Goal: Register for event/course

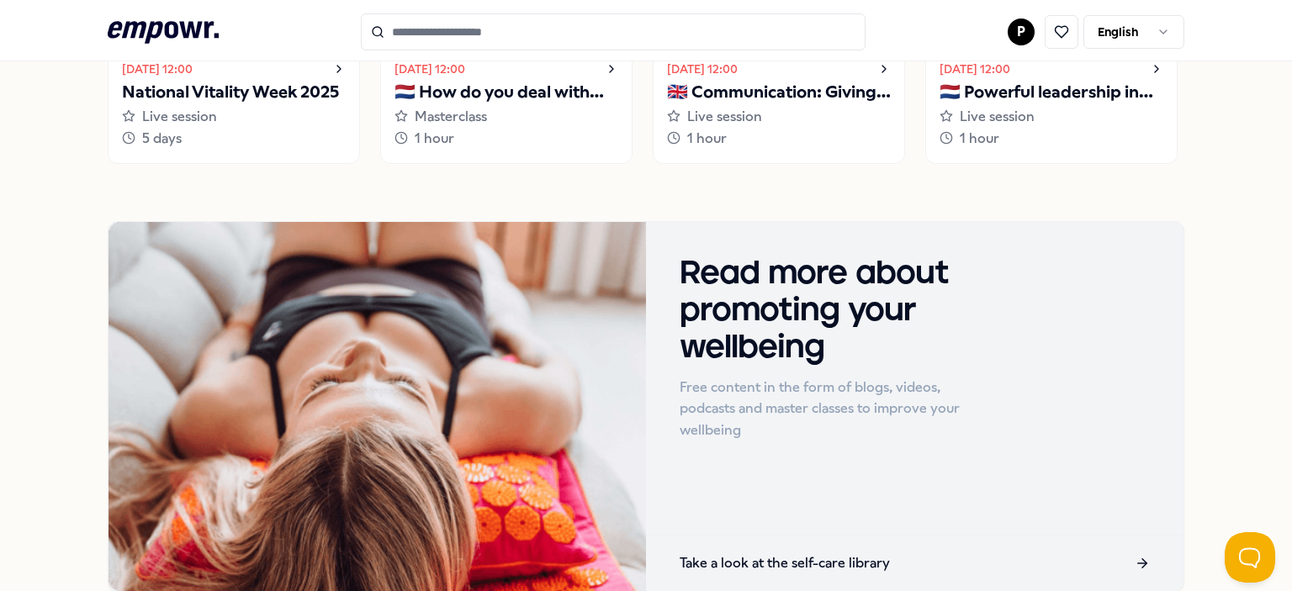
scroll to position [1619, 0]
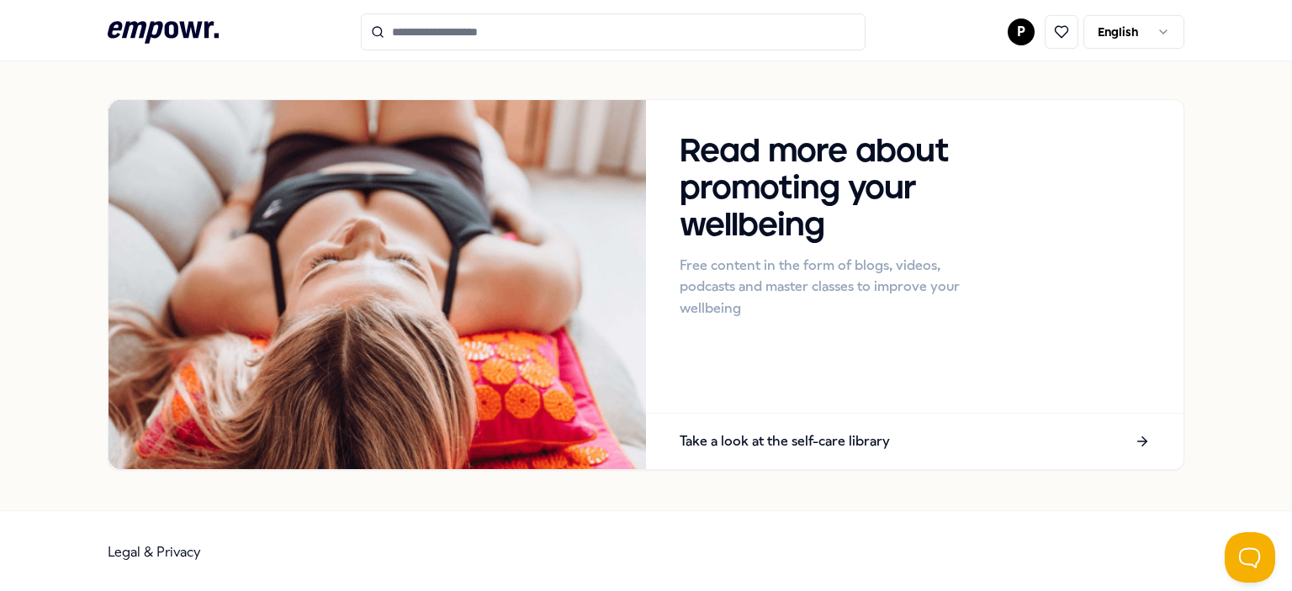
drag, startPoint x: 767, startPoint y: 442, endPoint x: 620, endPoint y: 492, distance: 155.6
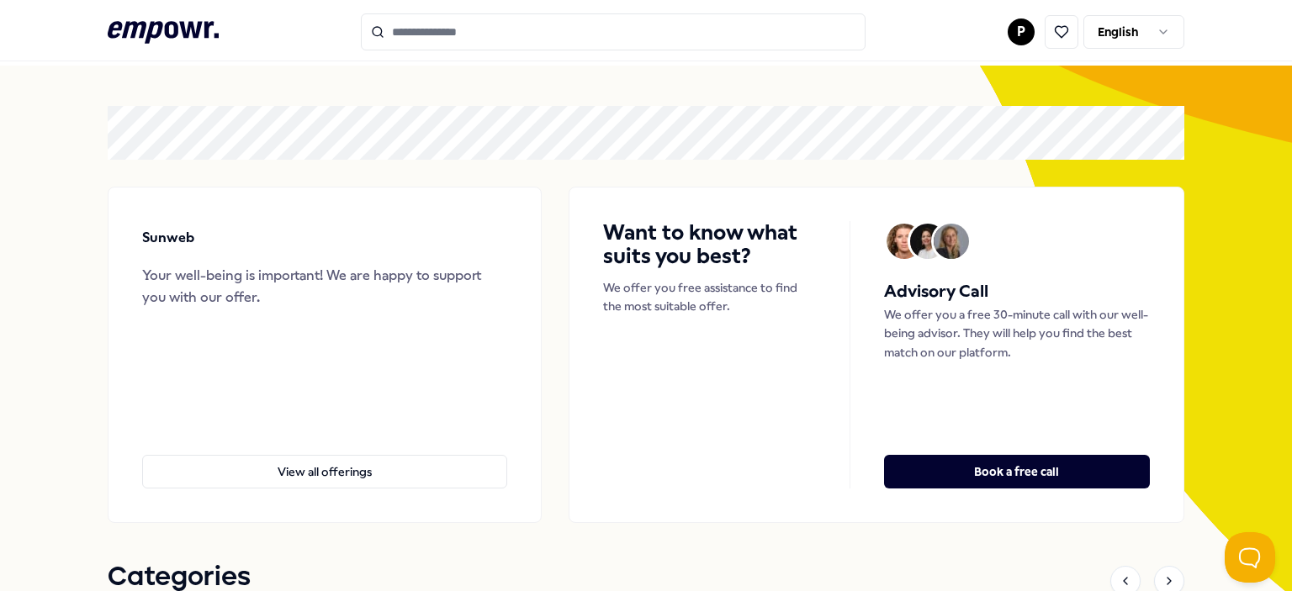
scroll to position [0, 0]
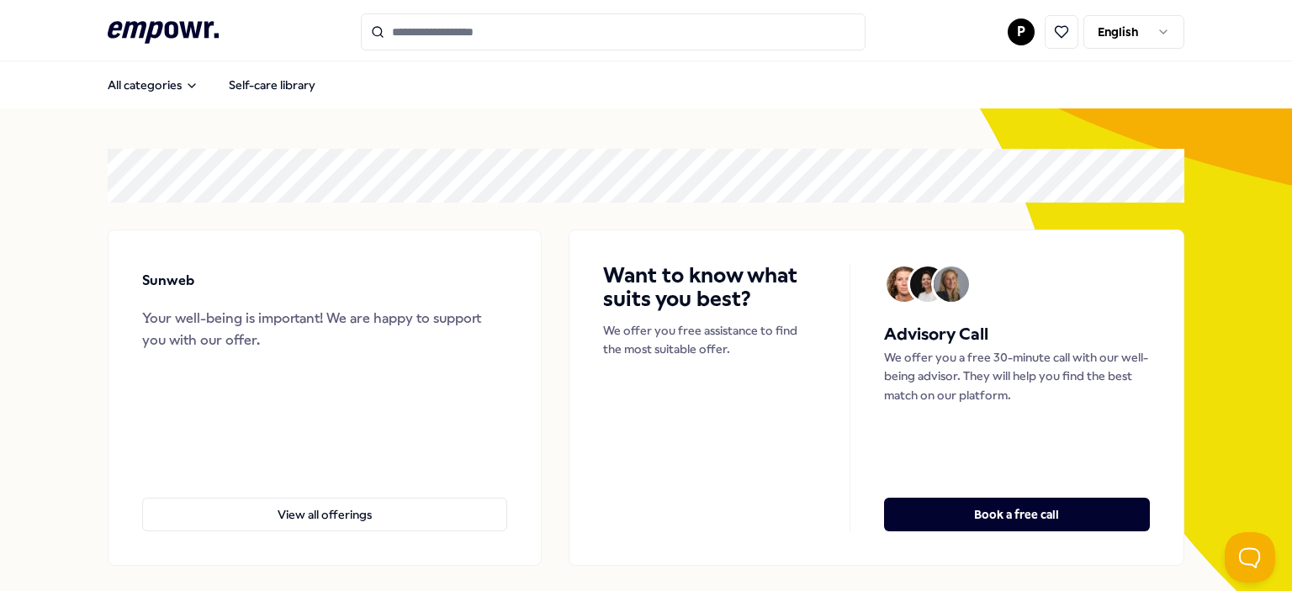
click at [1157, 27] on html ".empowr-logo_svg__cls-1{fill:#03032f} P English All categories Self-care librar…" at bounding box center [646, 295] width 1292 height 591
click at [1195, 191] on html ".empowr-logo_svg__cls-1{fill:#03032f} P English All categories Self-care librar…" at bounding box center [646, 295] width 1292 height 591
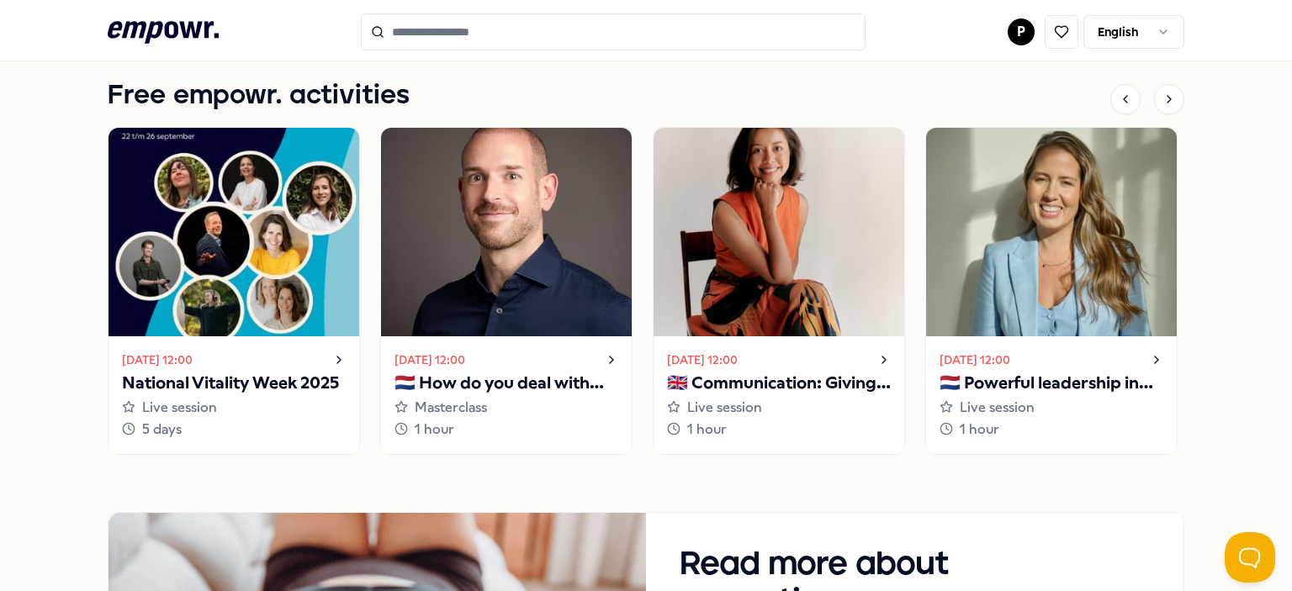
scroll to position [1178, 0]
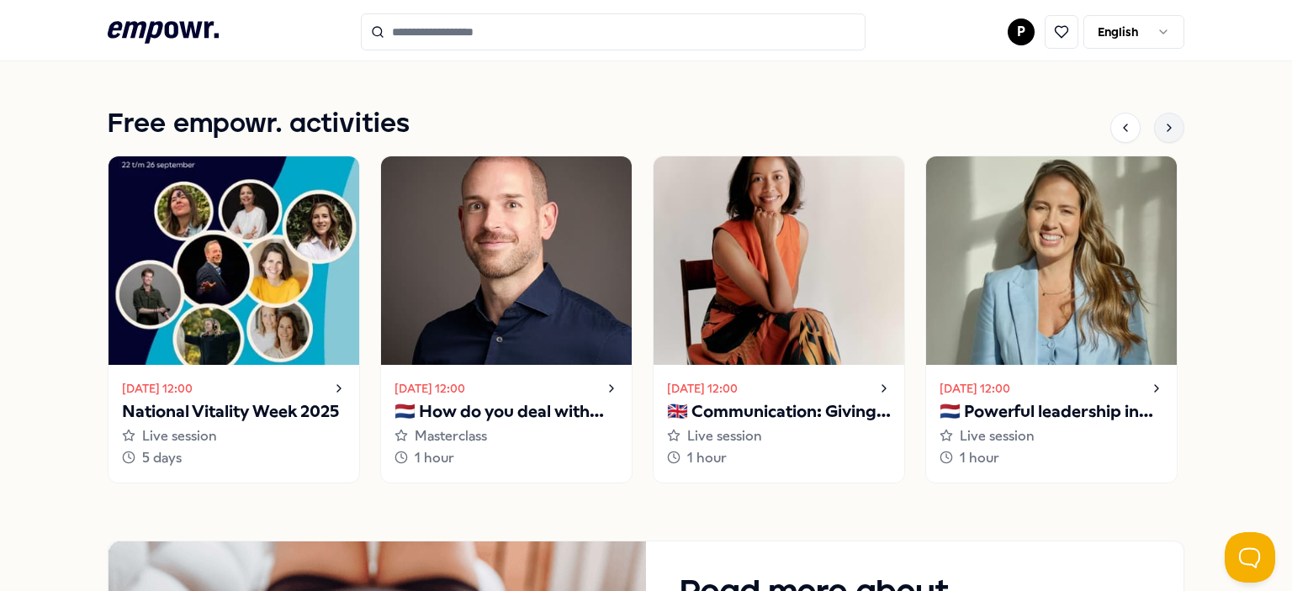
click at [1158, 135] on div at bounding box center [1169, 128] width 30 height 30
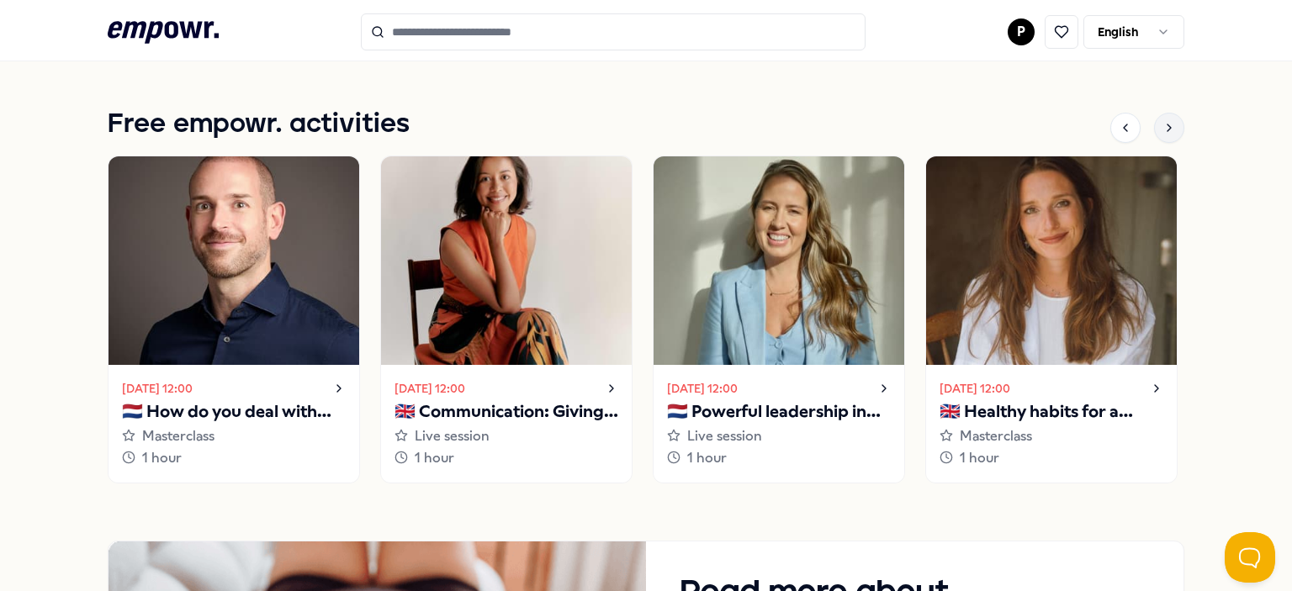
click at [1166, 130] on icon at bounding box center [1169, 127] width 13 height 13
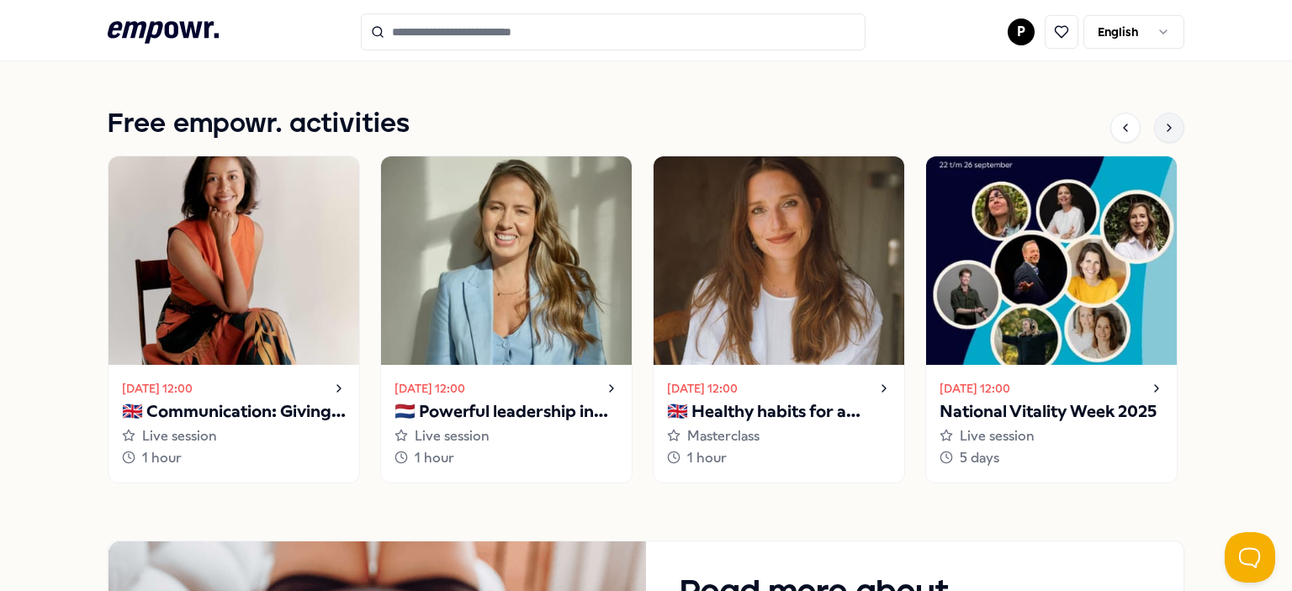
click at [1166, 130] on icon at bounding box center [1169, 127] width 13 height 13
